Goal: Contribute content: Add original content to the website for others to see

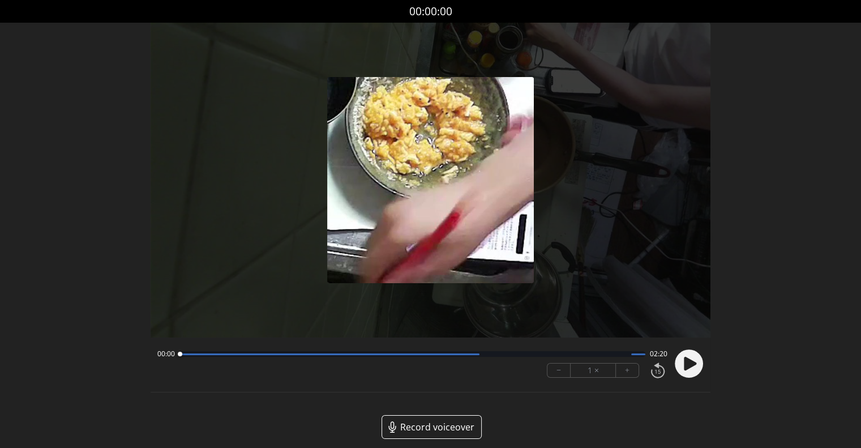
click at [679, 367] on circle at bounding box center [689, 363] width 28 height 28
click at [623, 370] on button "+" at bounding box center [627, 370] width 23 height 14
